Goal: Navigation & Orientation: Understand site structure

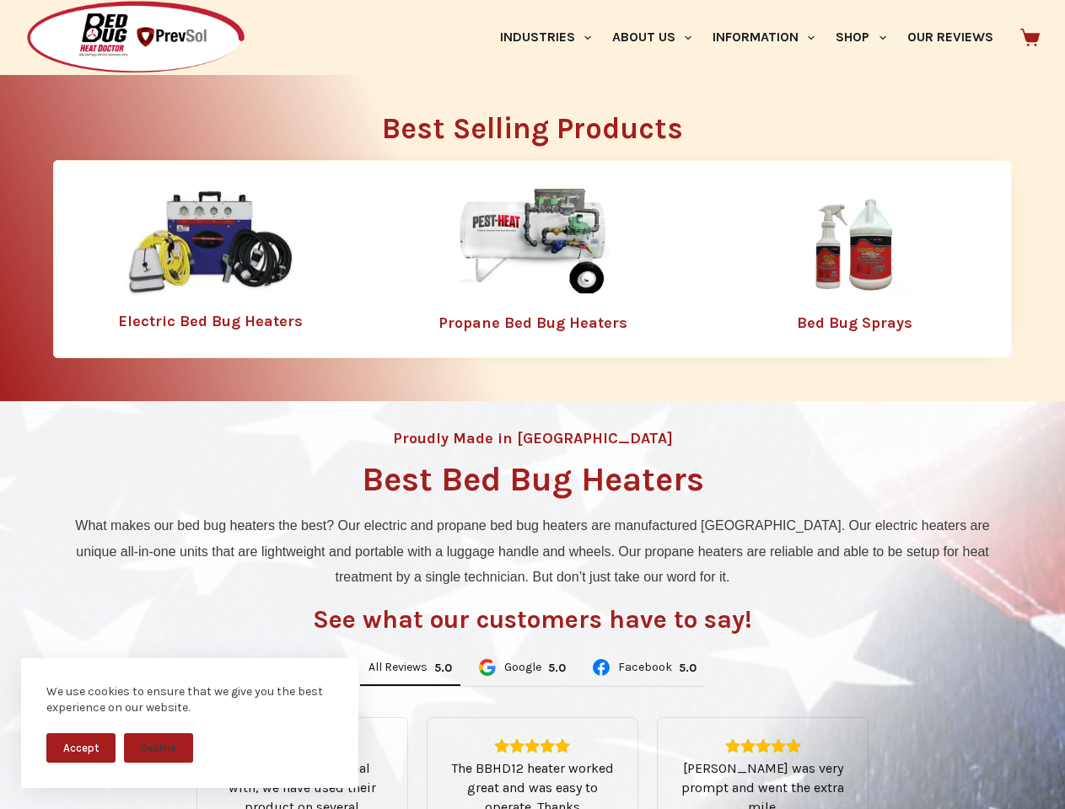
click at [532, 405] on div "Proudly Made in [GEOGRAPHIC_DATA] Best Bed Bug Heaters What makes our bed bug h…" at bounding box center [532, 708] width 1065 height 615
click at [81, 748] on button "Accept" at bounding box center [80, 748] width 69 height 30
click at [158, 748] on button "Decline" at bounding box center [158, 748] width 69 height 30
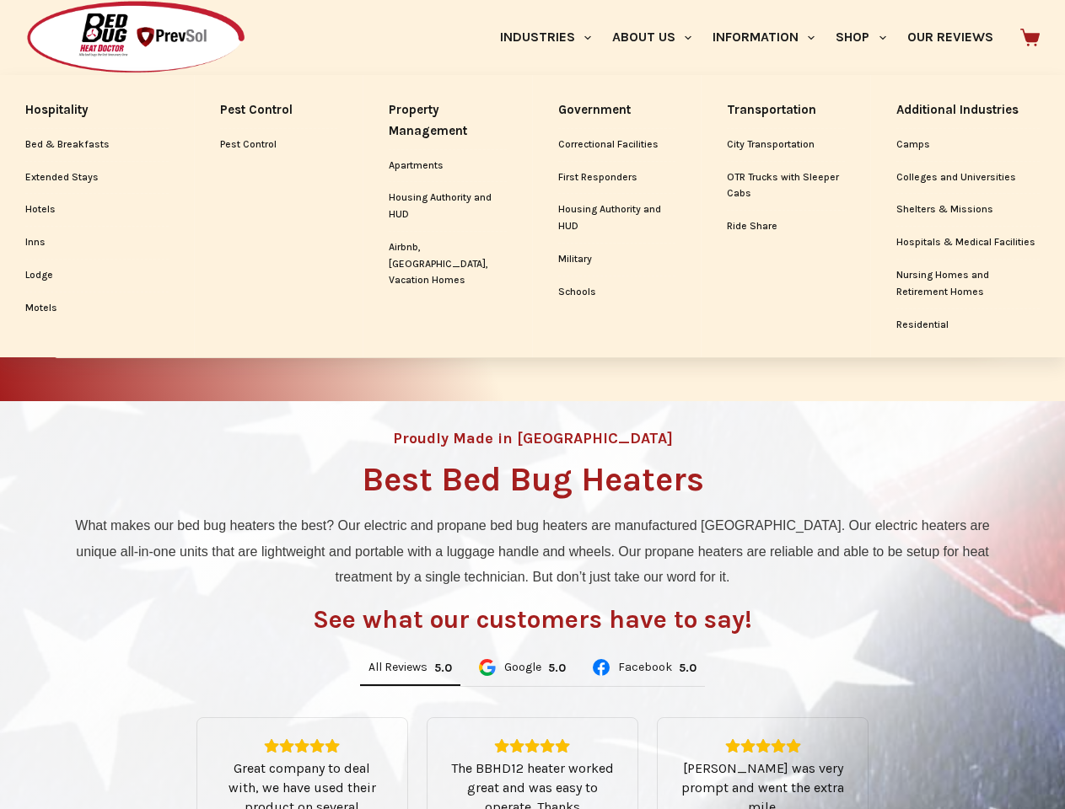
click at [551, 37] on link "Industries" at bounding box center [545, 37] width 112 height 75
click at [658, 37] on link "About Us" at bounding box center [651, 37] width 100 height 75
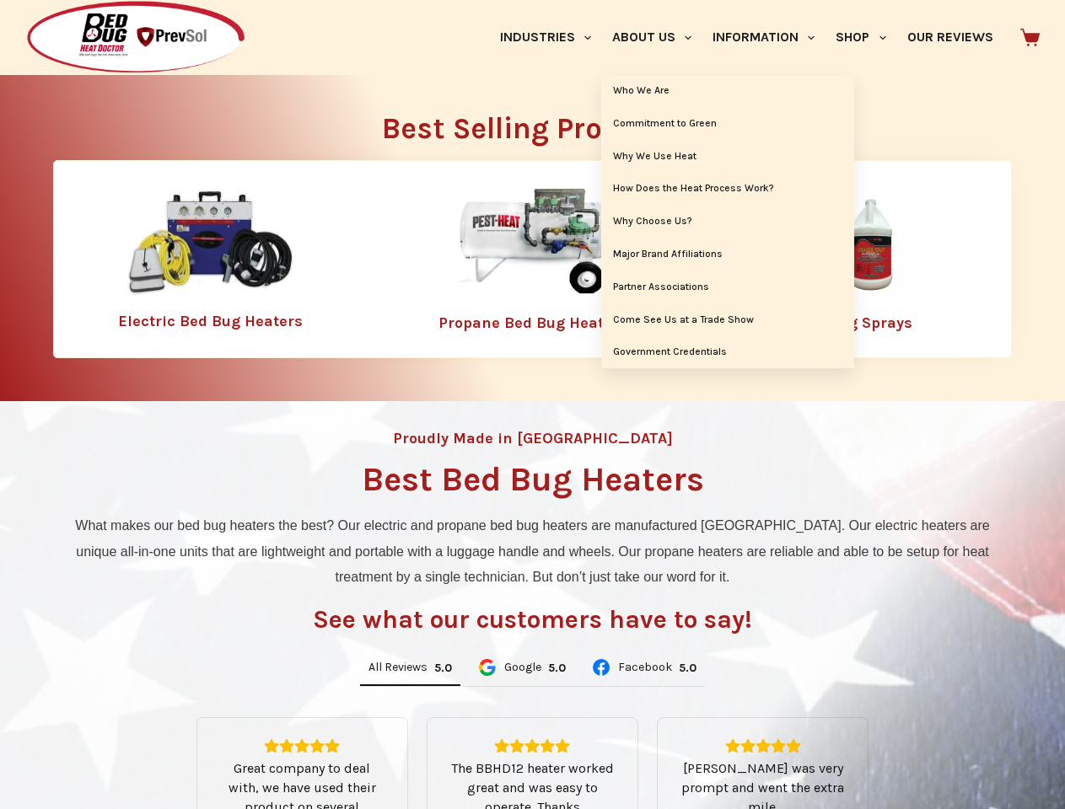
click at [771, 37] on link "Information" at bounding box center [763, 37] width 123 height 75
